Goal: Check status: Check status

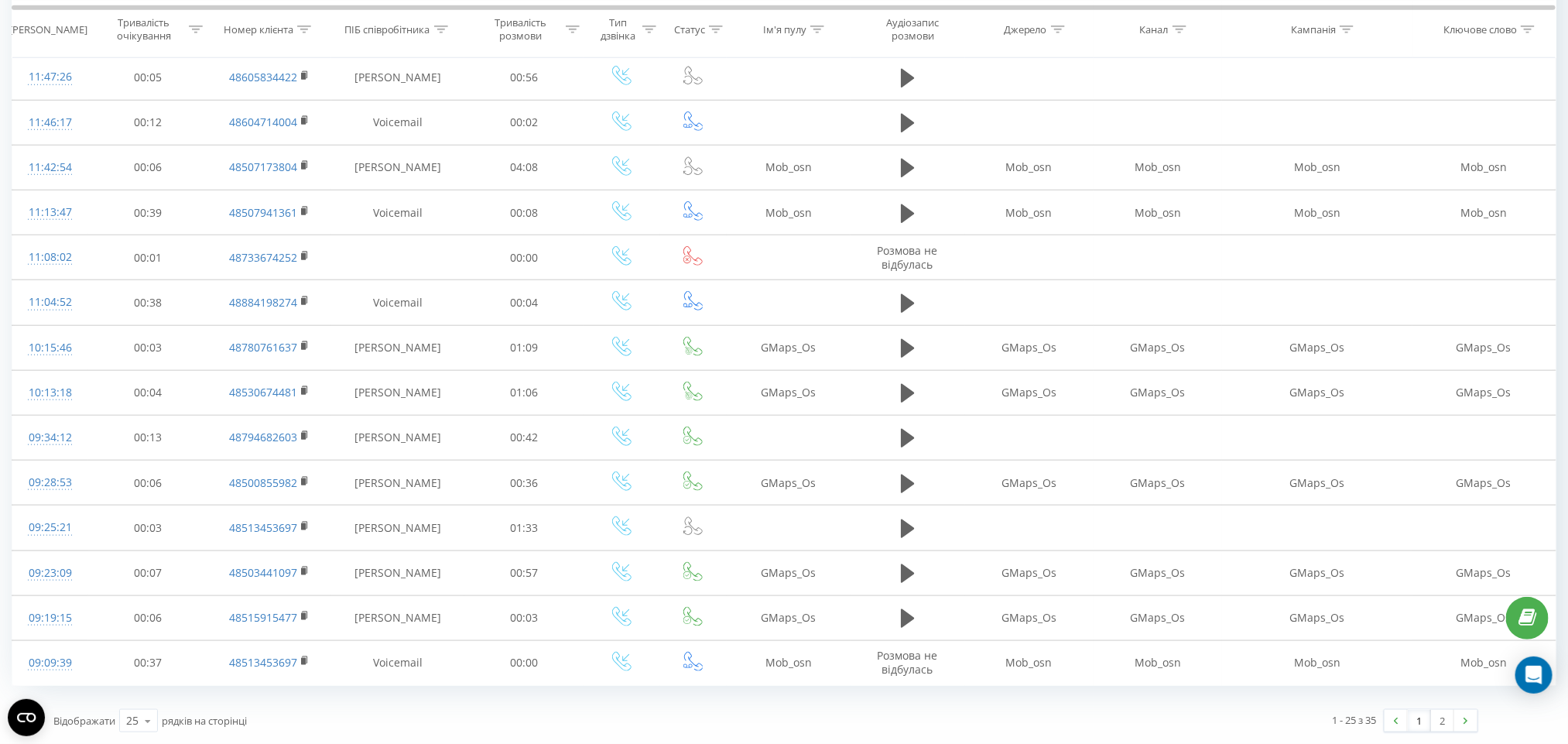
click at [1429, 720] on link "1" at bounding box center [1419, 720] width 23 height 21
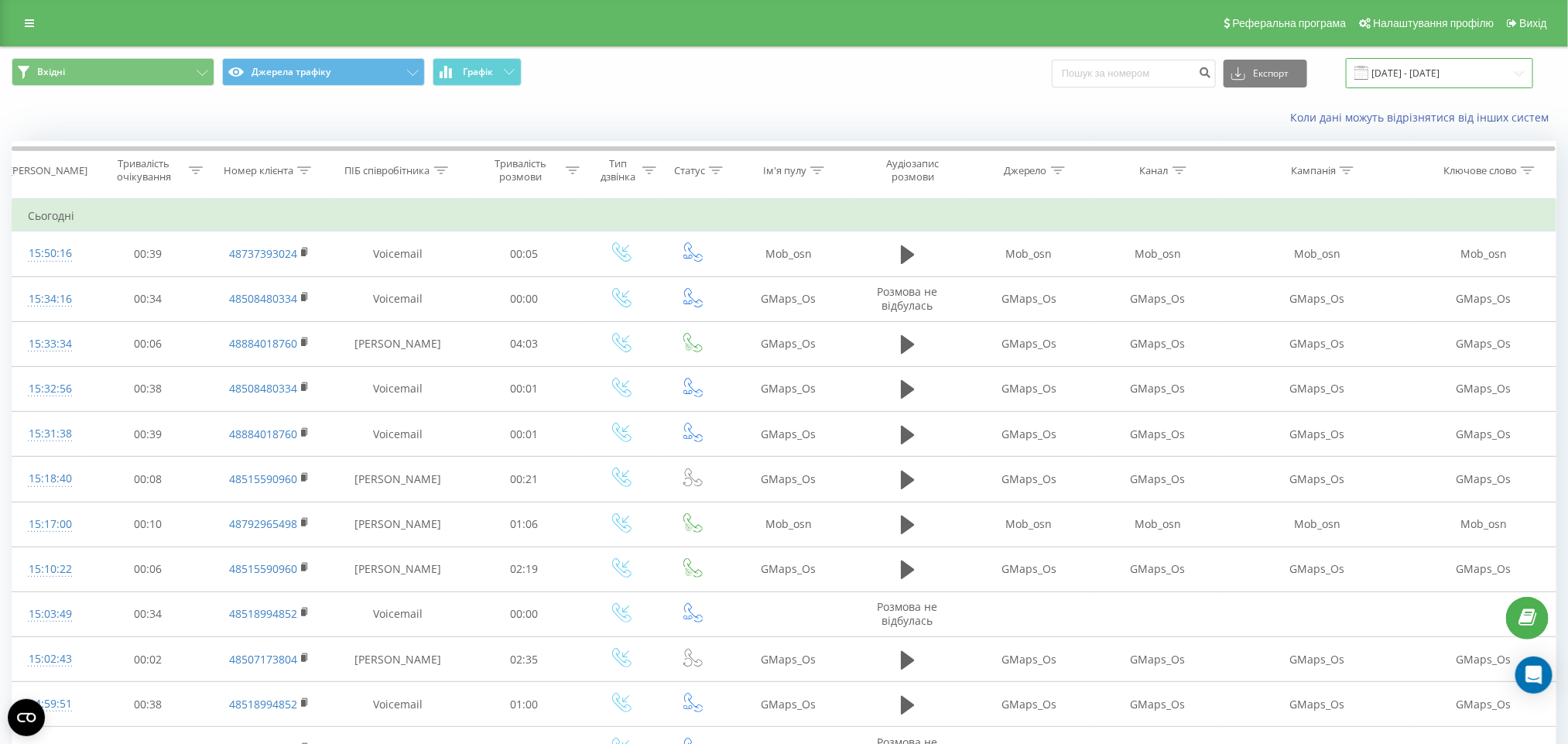
click at [1525, 65] on input "[DATE] - [DATE]" at bounding box center [1440, 72] width 187 height 30
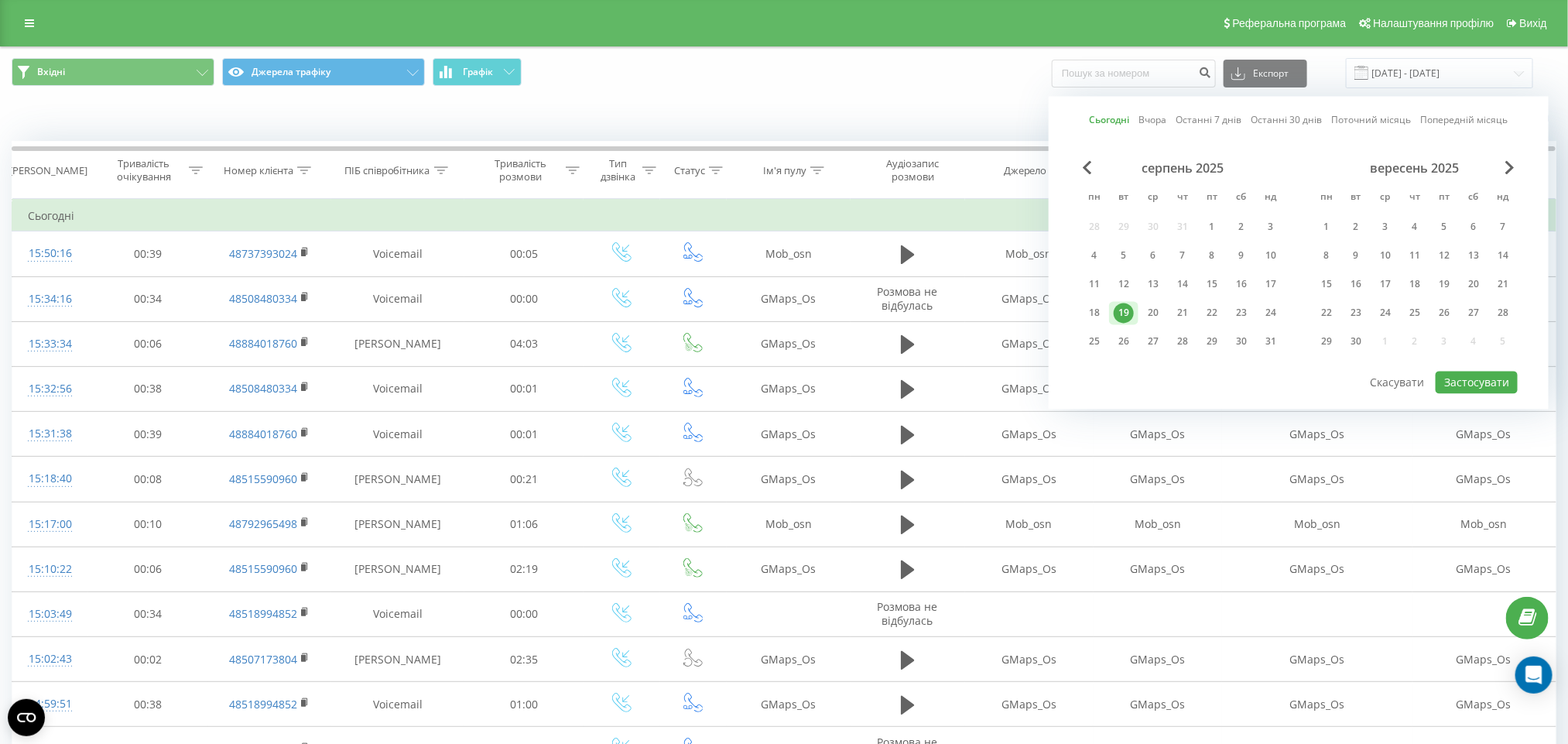
click at [1477, 370] on div at bounding box center [1298, 371] width 438 height 2
click at [1470, 372] on button "Застосувати" at bounding box center [1476, 383] width 82 height 22
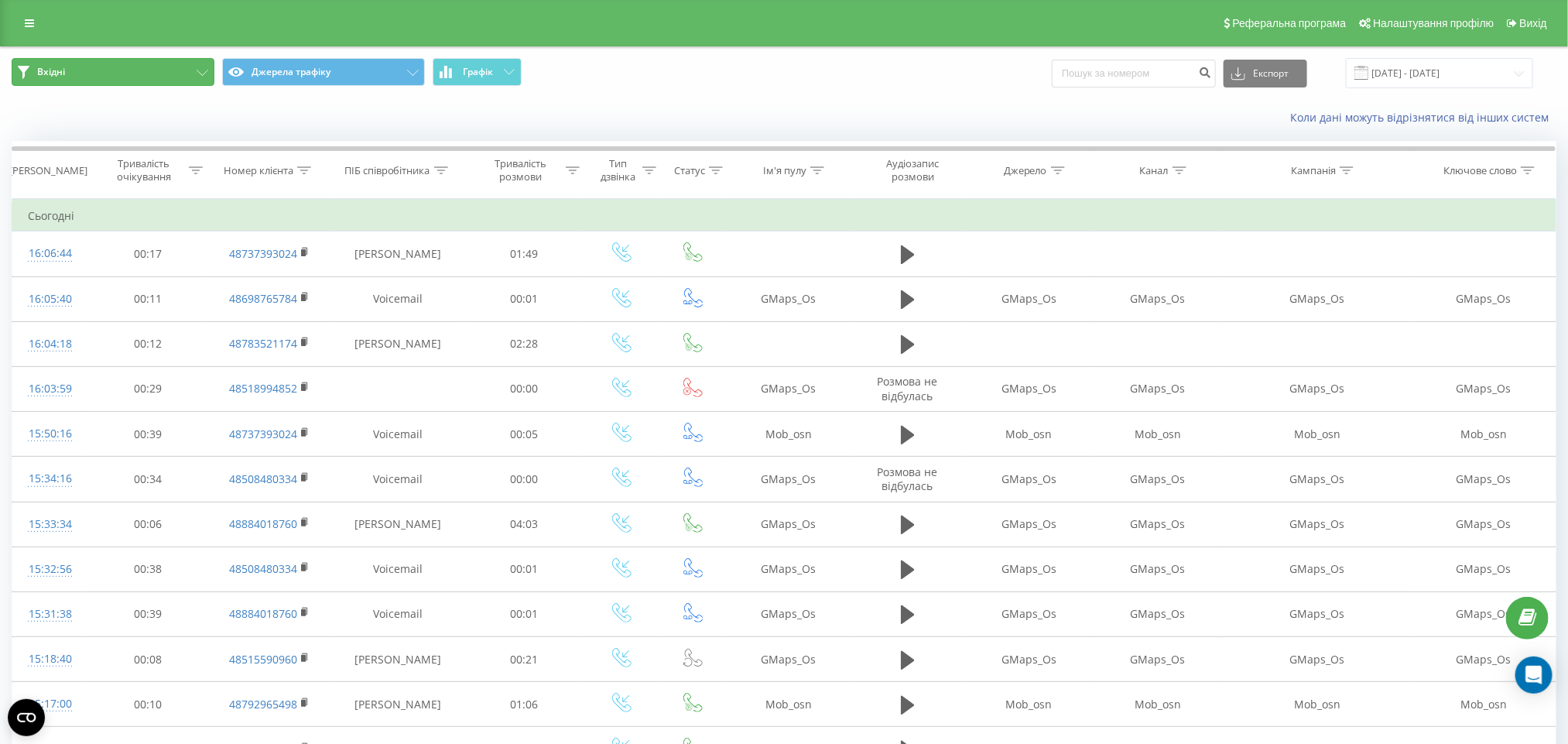
click at [135, 60] on button "Вхідні" at bounding box center [113, 71] width 202 height 28
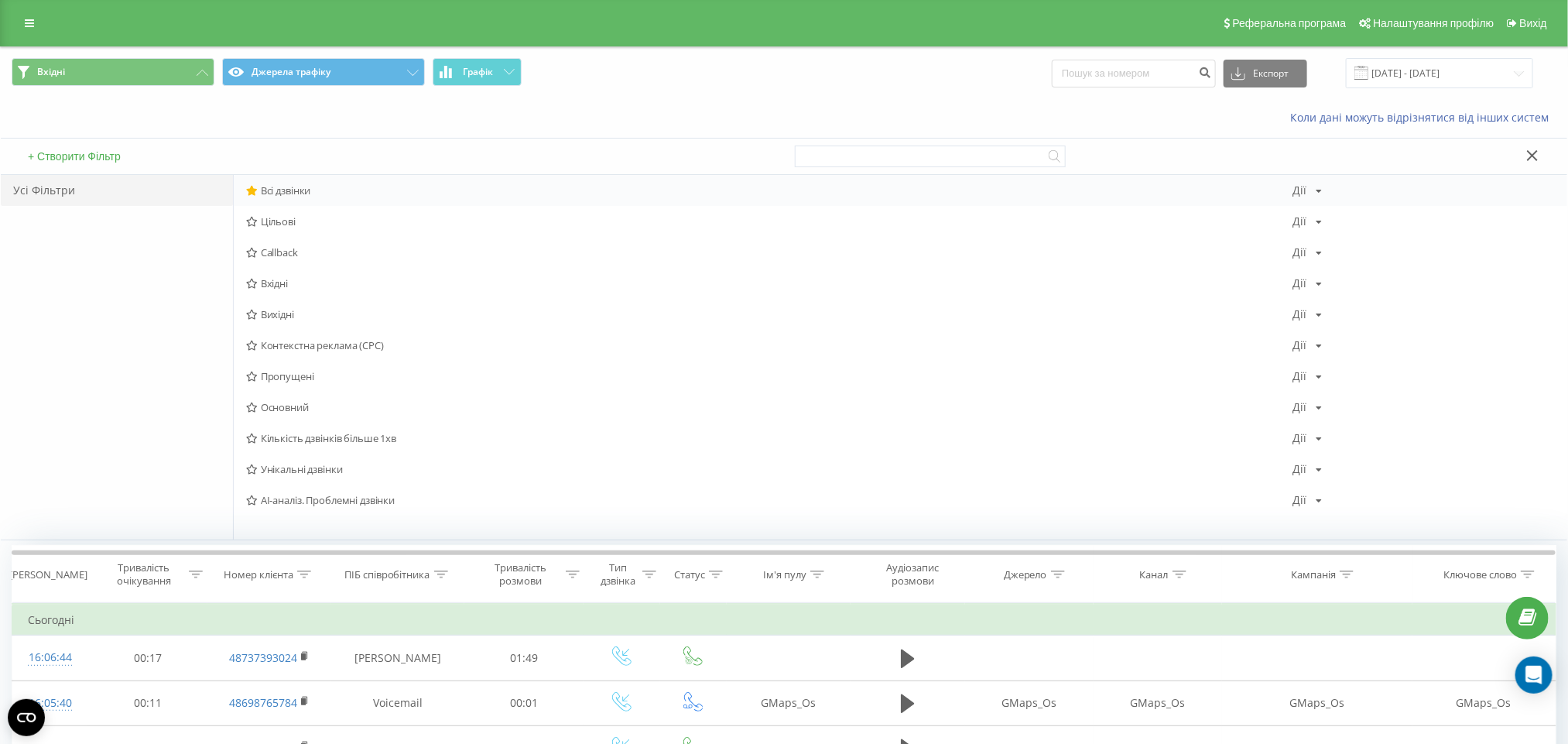
click at [281, 188] on span "Всі дзвінки" at bounding box center [769, 190] width 1047 height 11
